Goal: Transaction & Acquisition: Purchase product/service

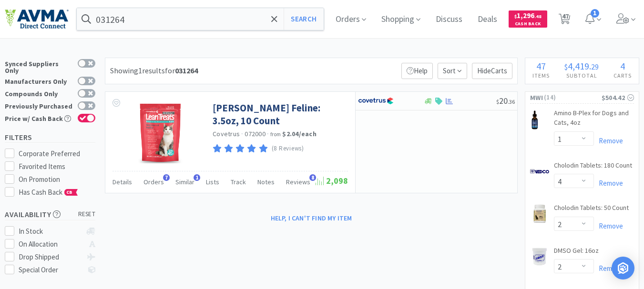
select select "1"
select select "4"
select select "2"
select select "3"
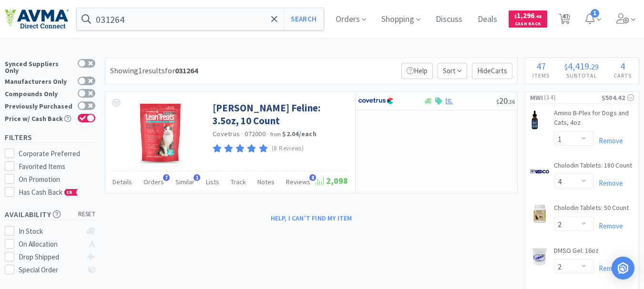
select select "3"
select select "1"
select select "2"
select select "9"
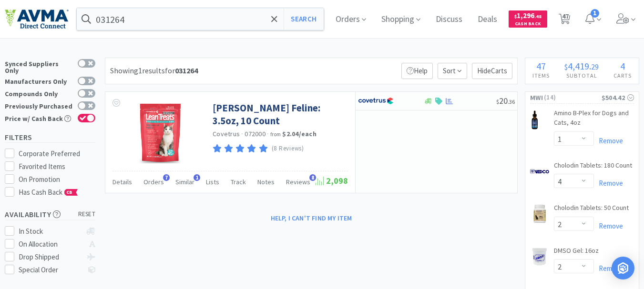
select select "1"
select select "3"
select select "2"
select select "1"
select select "2"
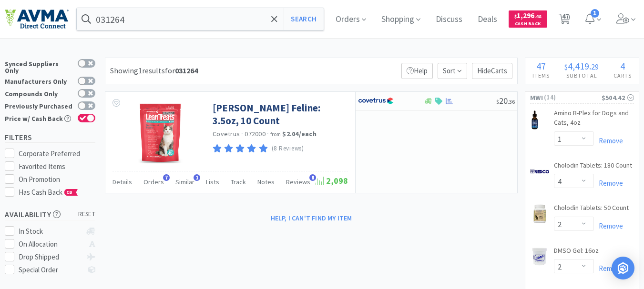
select select "1"
select select "15"
select select "5"
select select "8"
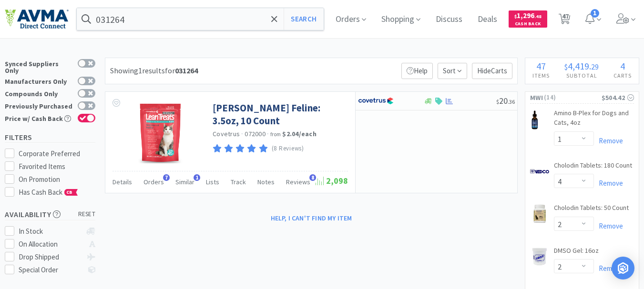
select select "10"
select select "4"
select select "25"
select select "20"
select select "23"
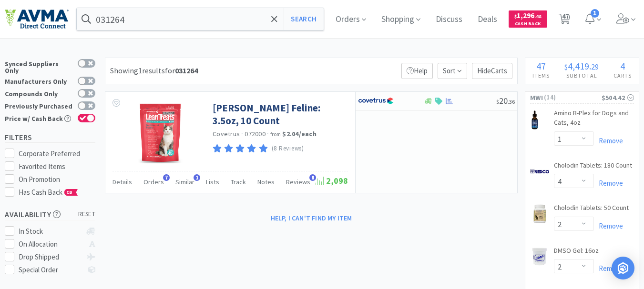
select select "21"
select select "2"
select select "5"
select select "3"
select select "4"
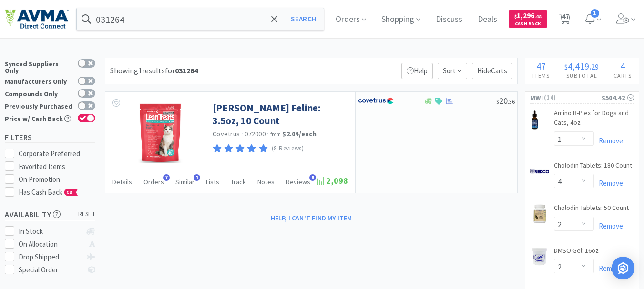
select select "1"
select select "3"
select select "1"
select select "5"
select select "1"
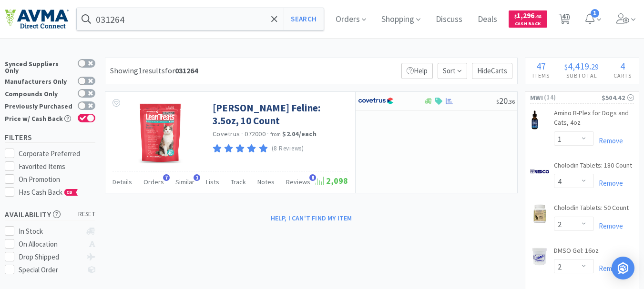
select select "14"
select select "4"
select select "2"
select select "1"
select select "3"
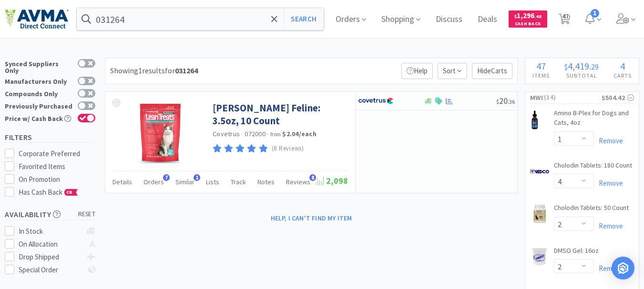
select select "1"
select select "5"
select select "1"
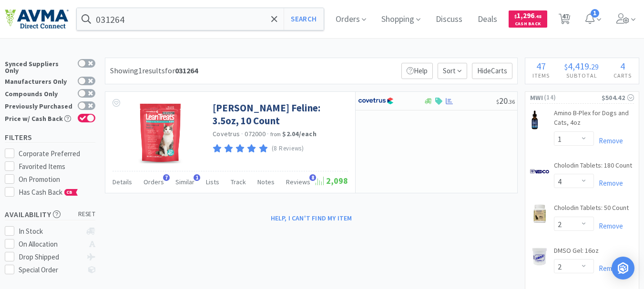
select select "2"
select select "5"
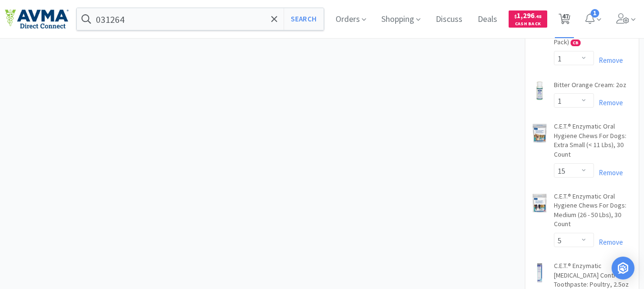
scroll to position [858, 0]
click at [568, 17] on span "47" at bounding box center [565, 16] width 7 height 38
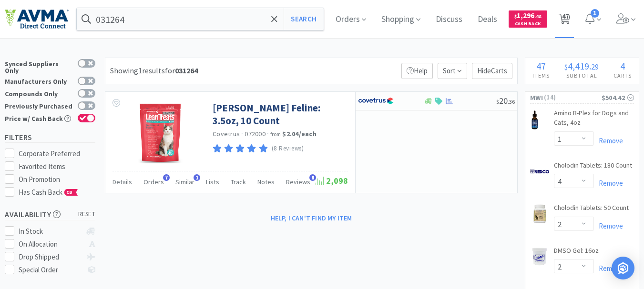
select select "5"
select select "1"
select select "4"
select select "2"
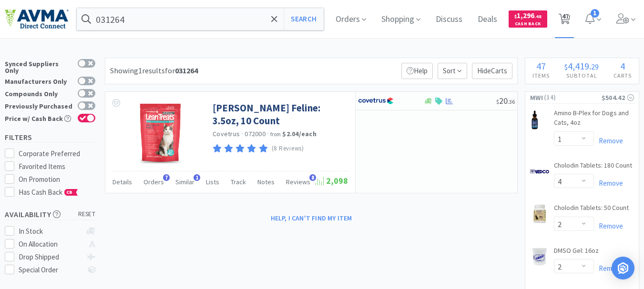
select select "3"
select select "1"
select select "2"
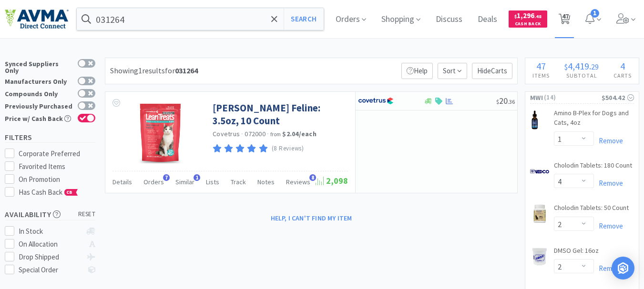
select select "9"
select select "1"
select select "3"
select select "2"
select select "1"
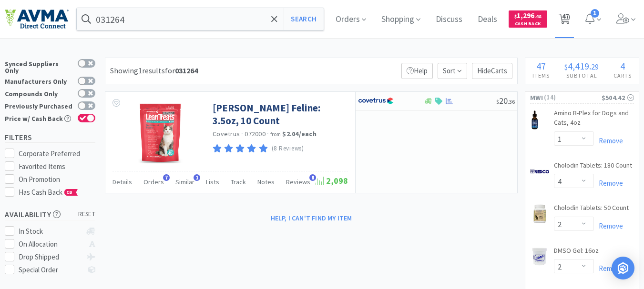
select select "2"
select select "1"
select select "15"
select select "5"
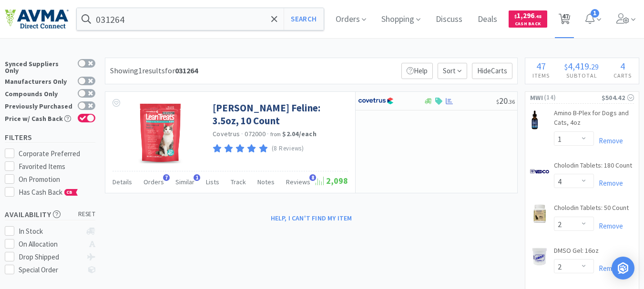
select select "8"
select select "10"
select select "4"
select select "25"
select select "20"
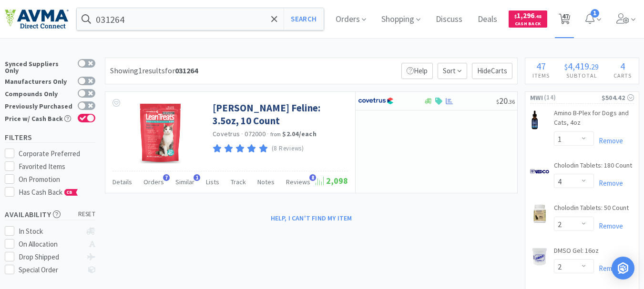
select select "23"
select select "21"
select select "2"
select select "5"
select select "3"
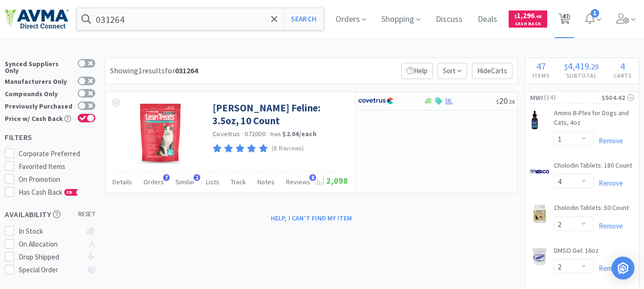
select select "4"
select select "1"
select select "3"
select select "1"
select select "5"
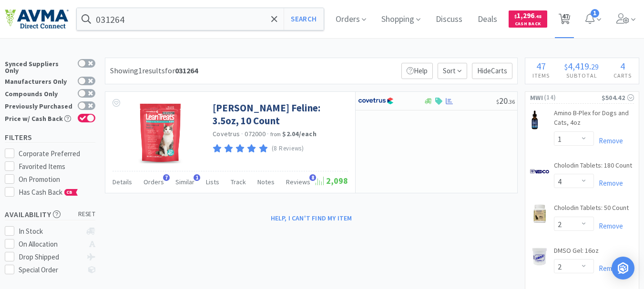
select select "1"
select select "14"
select select "4"
select select "2"
select select "1"
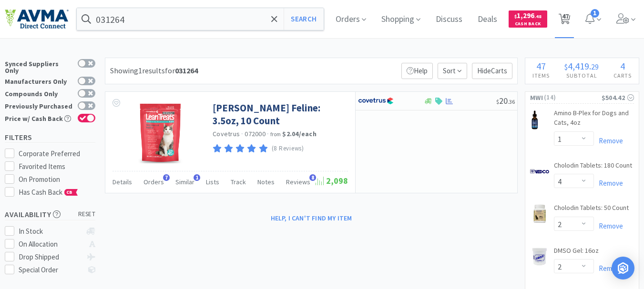
select select "3"
select select "1"
select select "5"
select select "1"
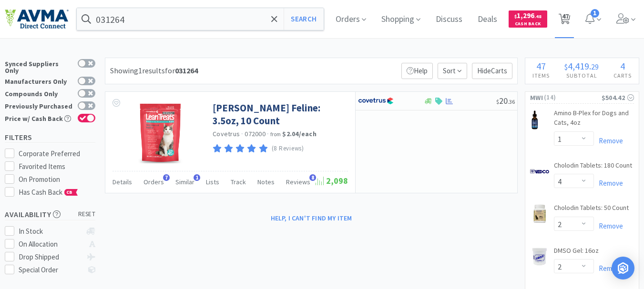
select select "1"
select select "2"
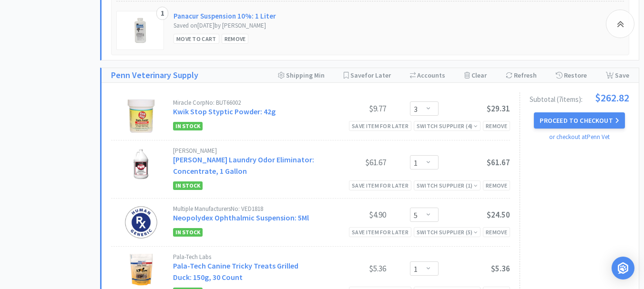
scroll to position [3573, 0]
click at [429, 101] on select "Enter Quantity 1 2 3 4 5 6 7 8 9 10 11 12 13 14 15 16 17 18 19 20 Enter Quantity" at bounding box center [424, 108] width 29 height 14
click at [410, 101] on select "Enter Quantity 1 2 3 4 5 6 7 8 9 10 11 12 13 14 15 16 17 18 19 20 Enter Quantity" at bounding box center [424, 108] width 29 height 14
select select "1"
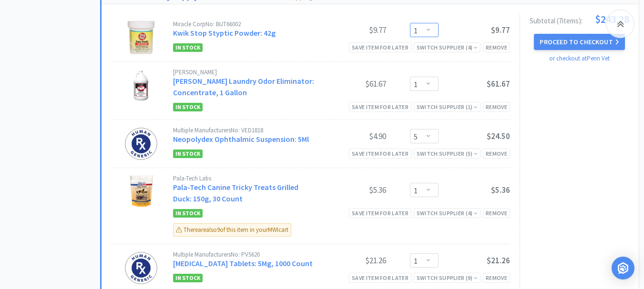
scroll to position [3668, 0]
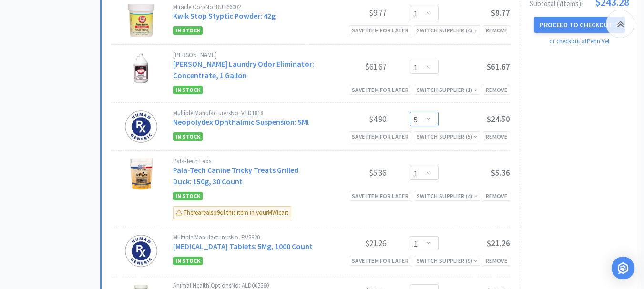
click at [427, 112] on select "Enter Quantity 1 2 3 4 5 6 7 8 9 10 11 12 13 14 15 16 17 18 19 20 Enter Quantity" at bounding box center [424, 119] width 29 height 14
click at [410, 112] on select "Enter Quantity 1 2 3 4 5 6 7 8 9 10 11 12 13 14 15 16 17 18 19 20 Enter Quantity" at bounding box center [424, 119] width 29 height 14
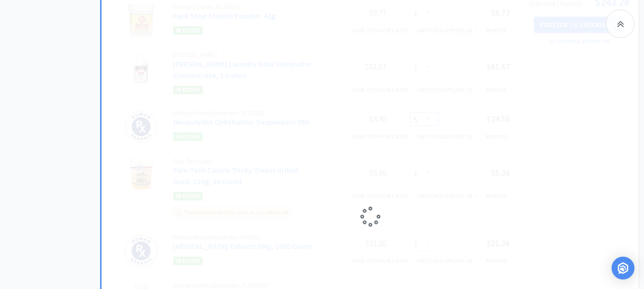
select select "1"
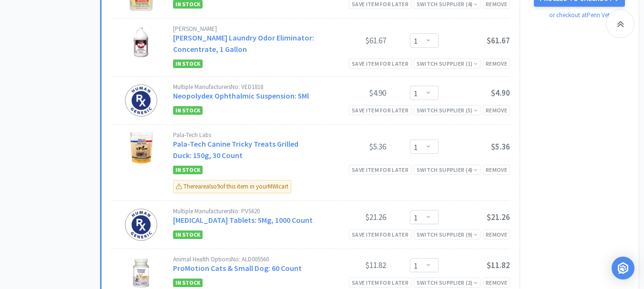
scroll to position [3716, 0]
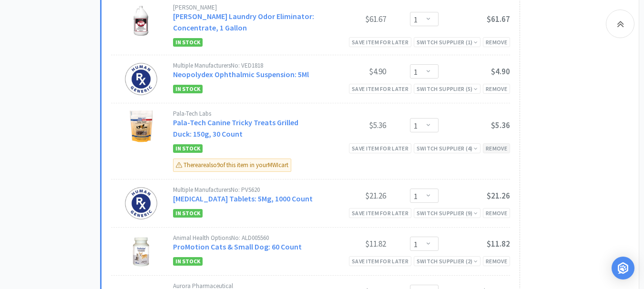
click at [495, 143] on div "Remove" at bounding box center [496, 148] width 27 height 10
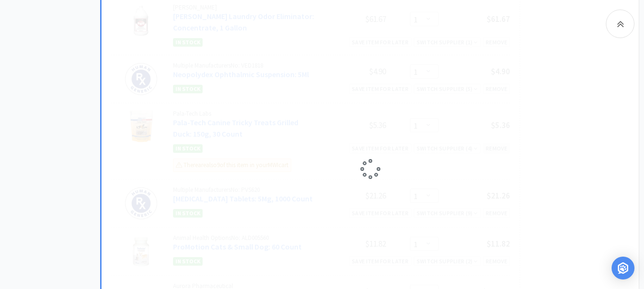
select select "2"
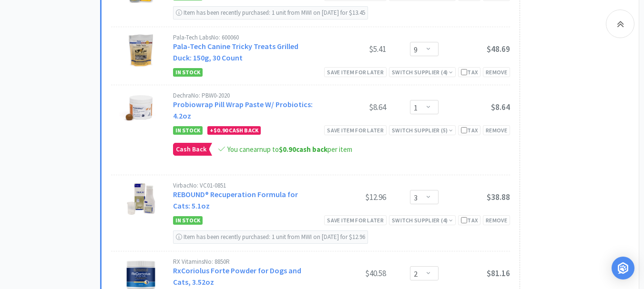
scroll to position [1143, 0]
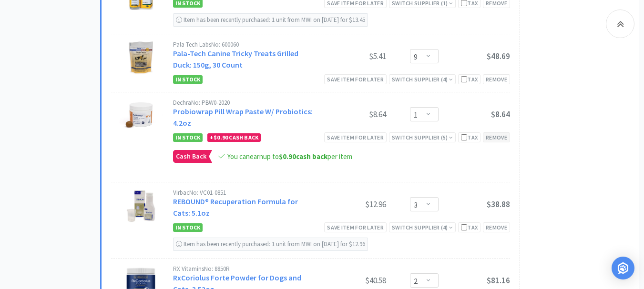
click at [496, 142] on div "Remove" at bounding box center [496, 137] width 27 height 10
select select "3"
select select "2"
select select "1"
